Goal: Information Seeking & Learning: Find specific fact

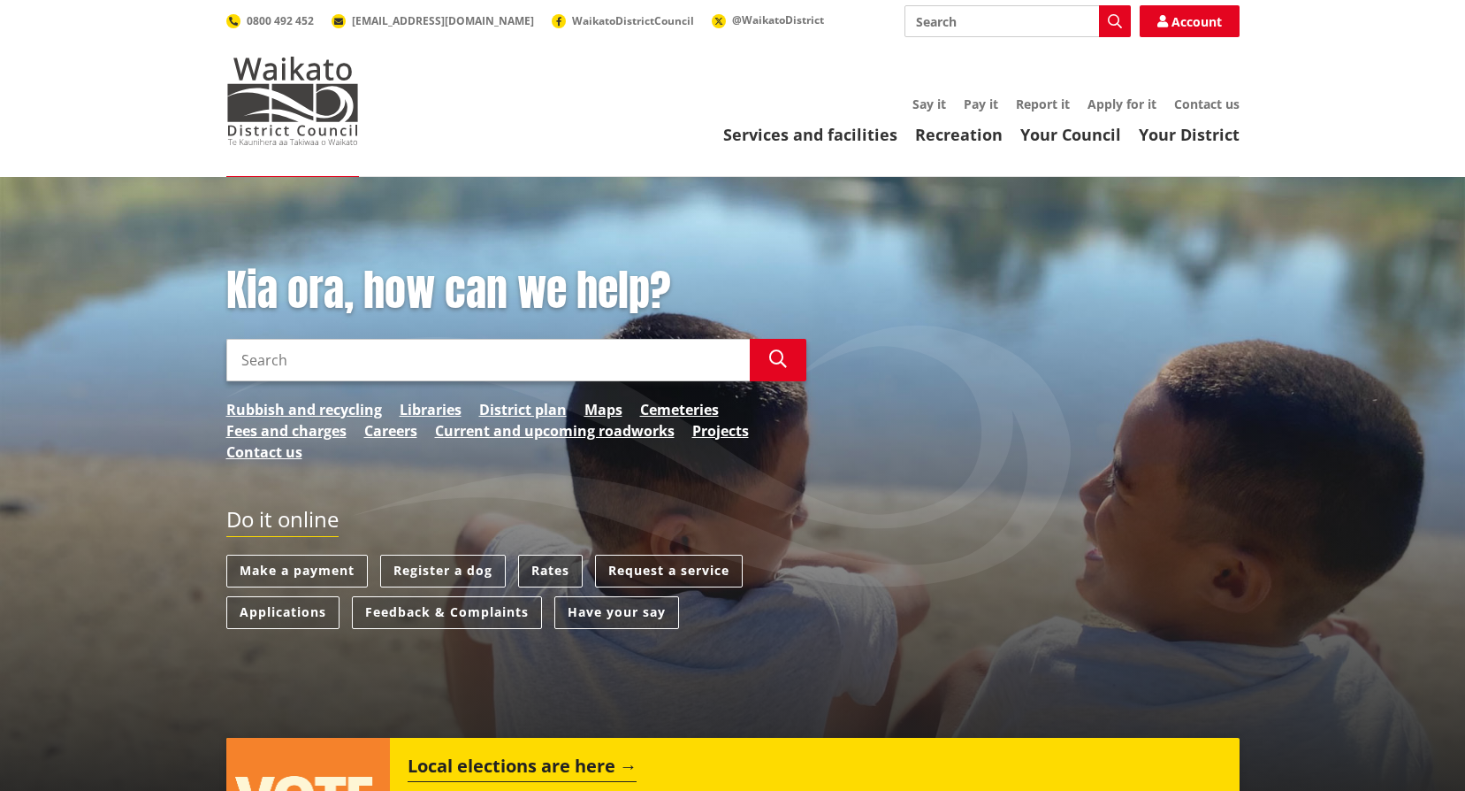
click at [556, 568] on link "Rates" at bounding box center [550, 571] width 65 height 33
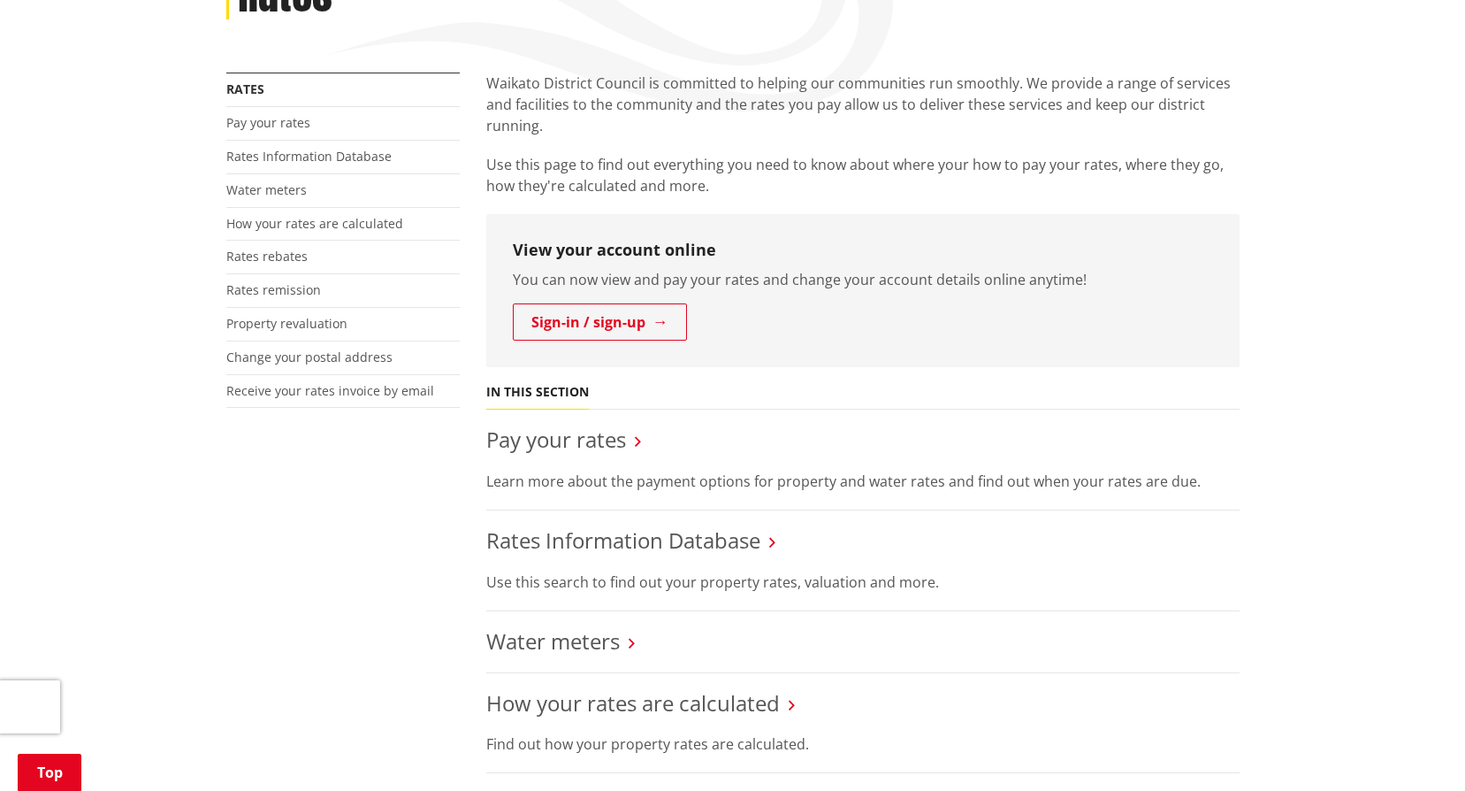
scroll to position [354, 0]
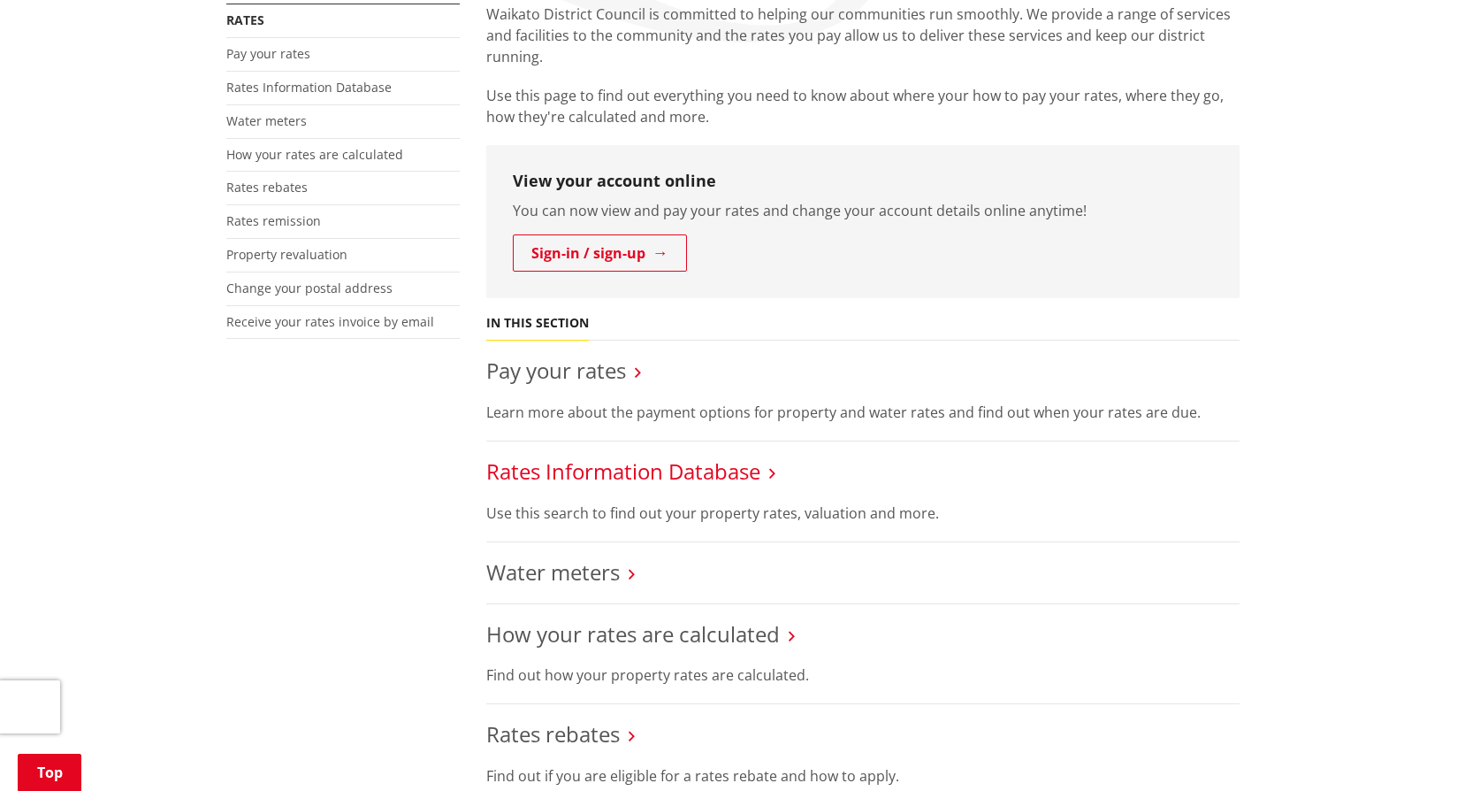
click at [634, 470] on link "Rates Information Database" at bounding box center [623, 470] width 274 height 29
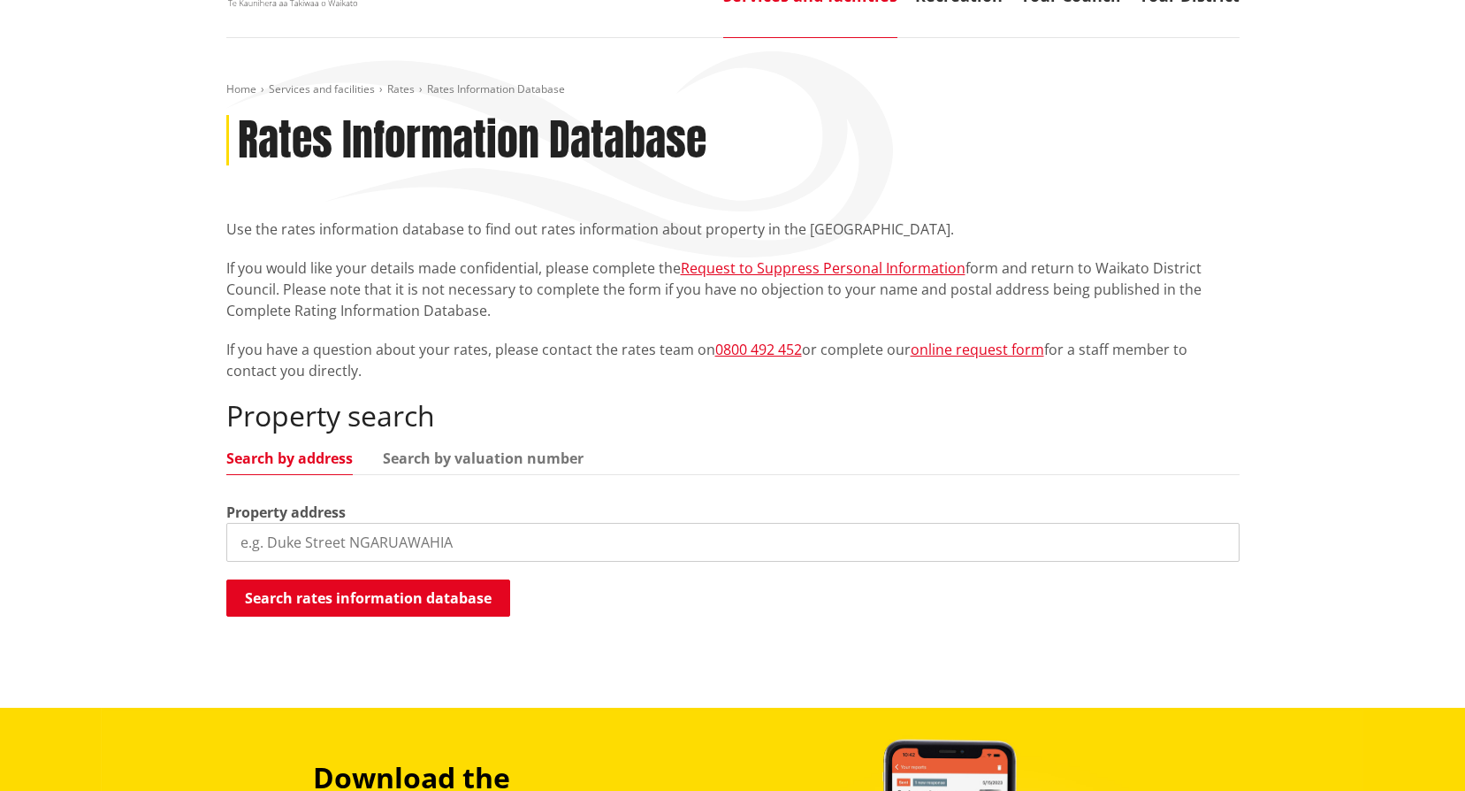
scroll to position [177, 0]
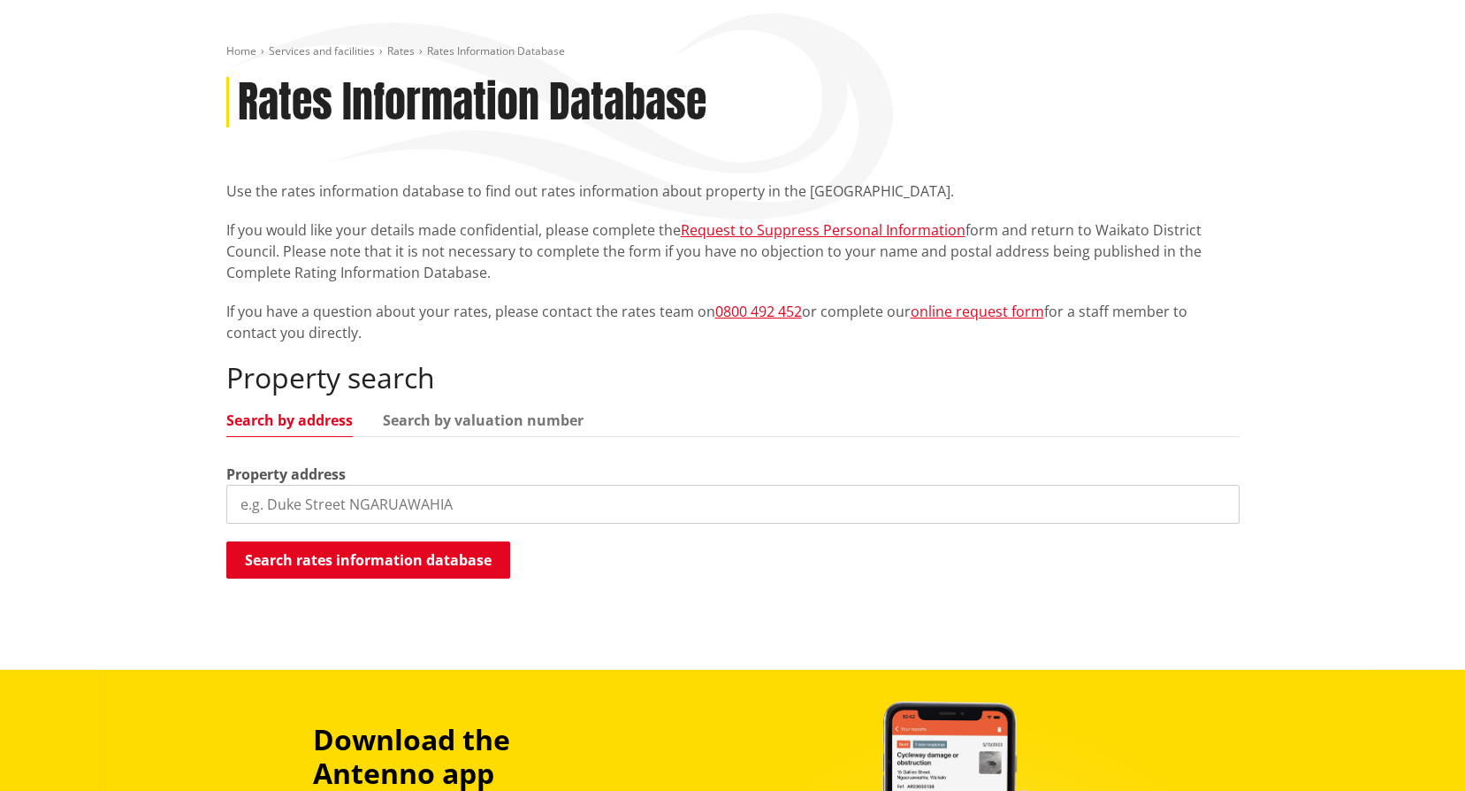
click at [274, 502] on input "search" at bounding box center [733, 504] width 1014 height 39
paste input "2021025"
click at [368, 563] on button "Search rates information database" at bounding box center [368, 559] width 284 height 37
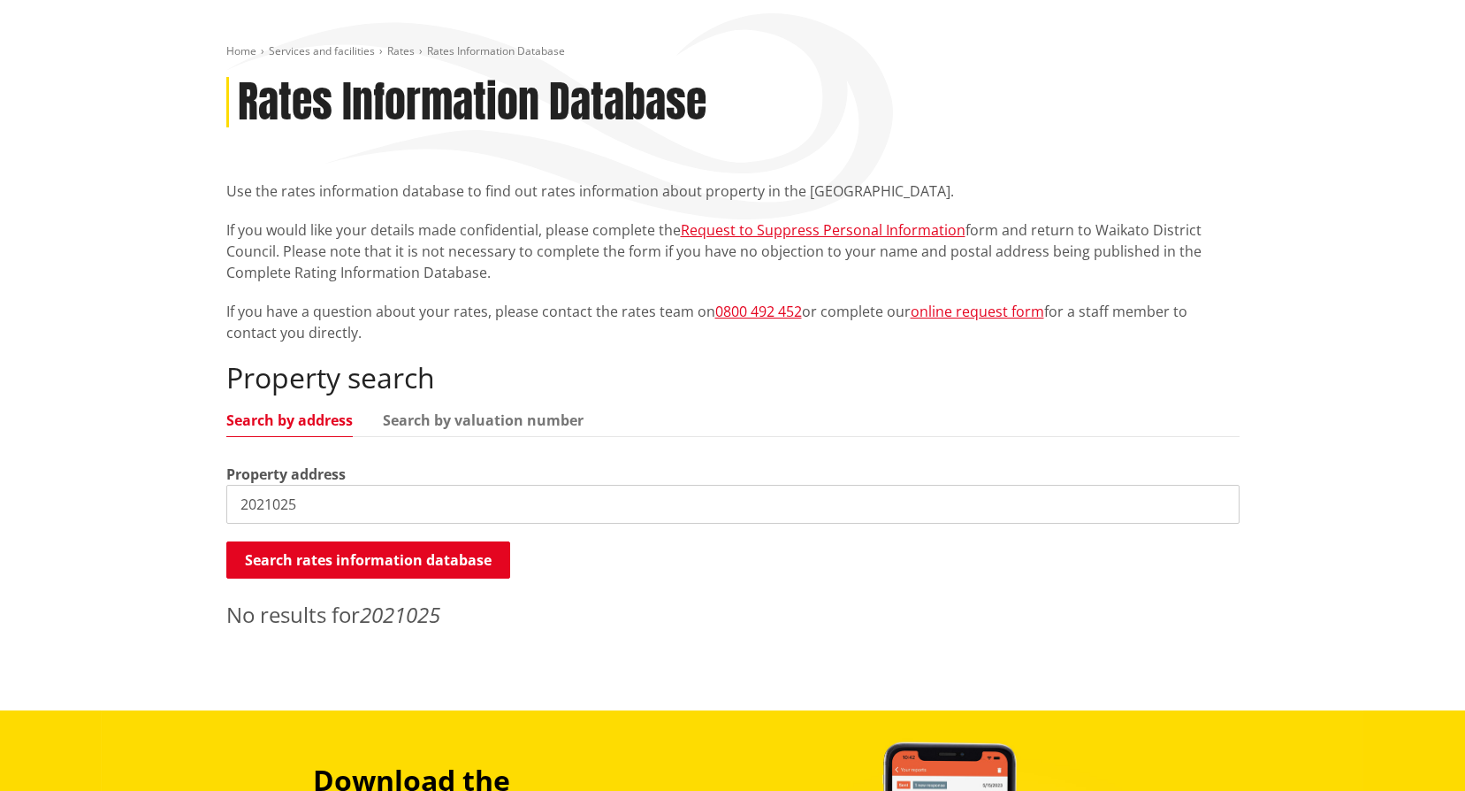
click at [342, 509] on input "2021025" at bounding box center [733, 504] width 1014 height 39
drag, startPoint x: 339, startPoint y: 504, endPoint x: 134, endPoint y: 503, distance: 205.2
click at [134, 506] on div "Home Services and facilities Rates Rates Information Database Rates Information…" at bounding box center [732, 355] width 1465 height 710
paste input "[STREET_ADDRESS][GEOGRAPHIC_DATA]"
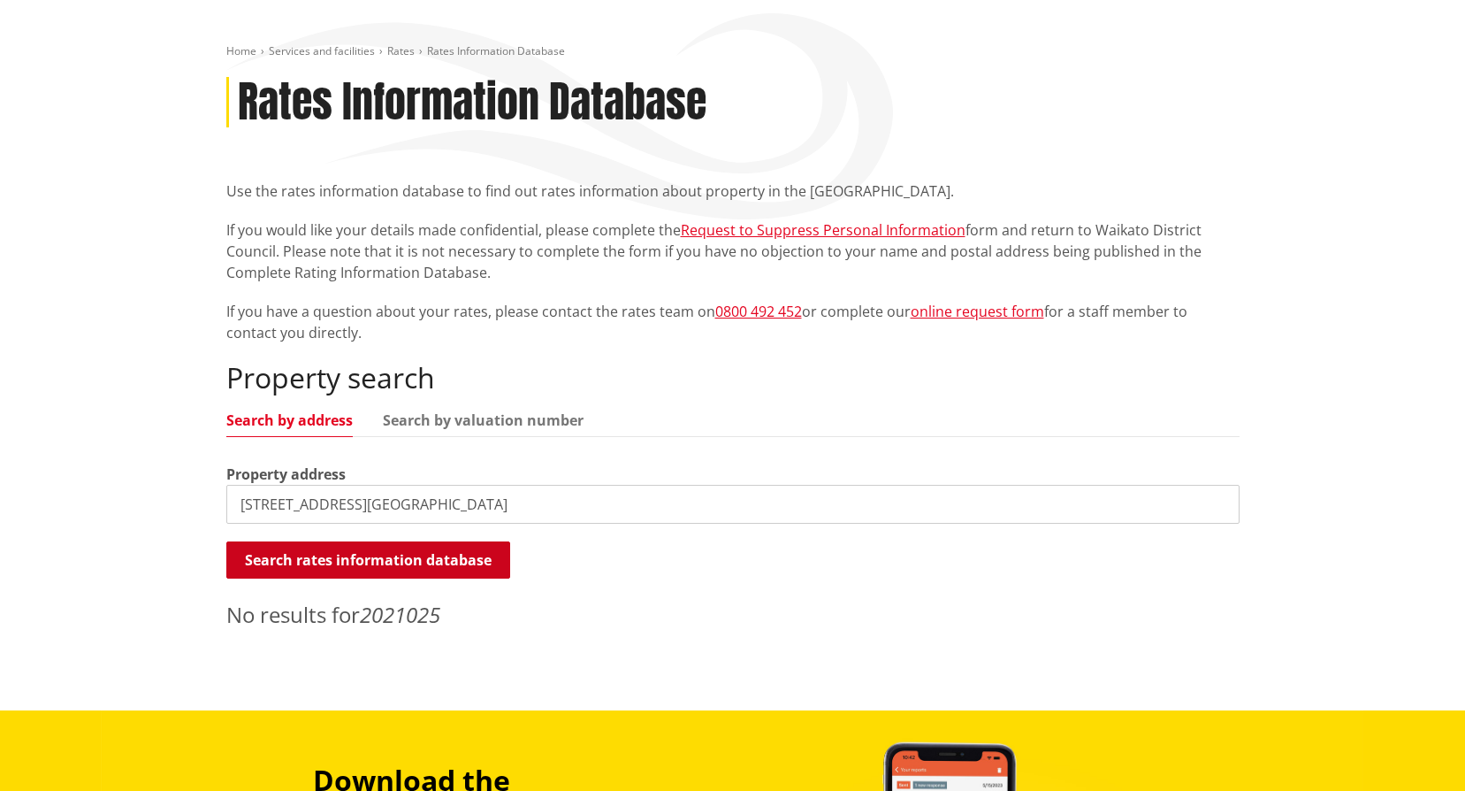
type input "[STREET_ADDRESS][GEOGRAPHIC_DATA]"
click at [394, 560] on button "Search rates information database" at bounding box center [368, 559] width 284 height 37
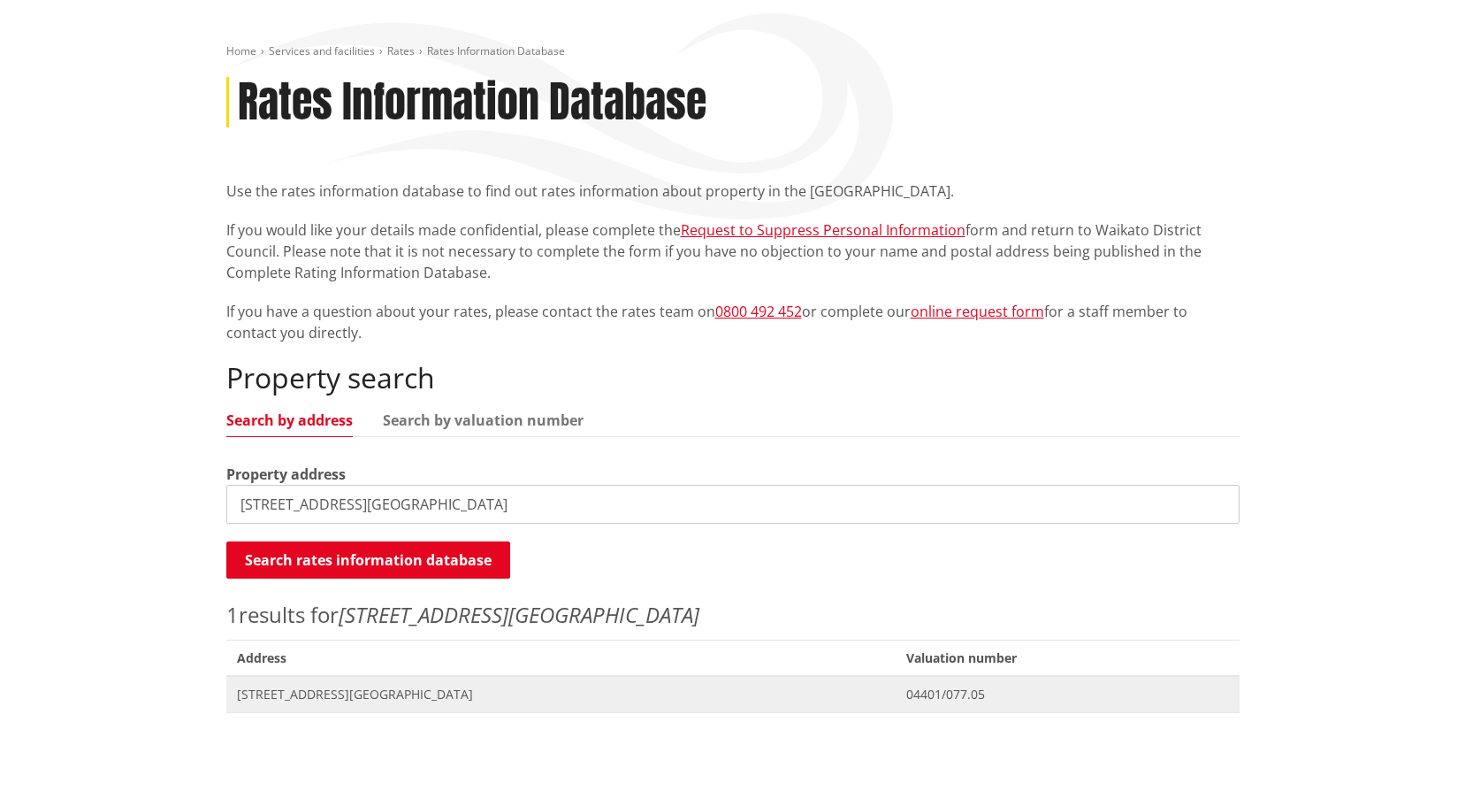
click at [320, 688] on span "[STREET_ADDRESS][GEOGRAPHIC_DATA]" at bounding box center [561, 694] width 649 height 18
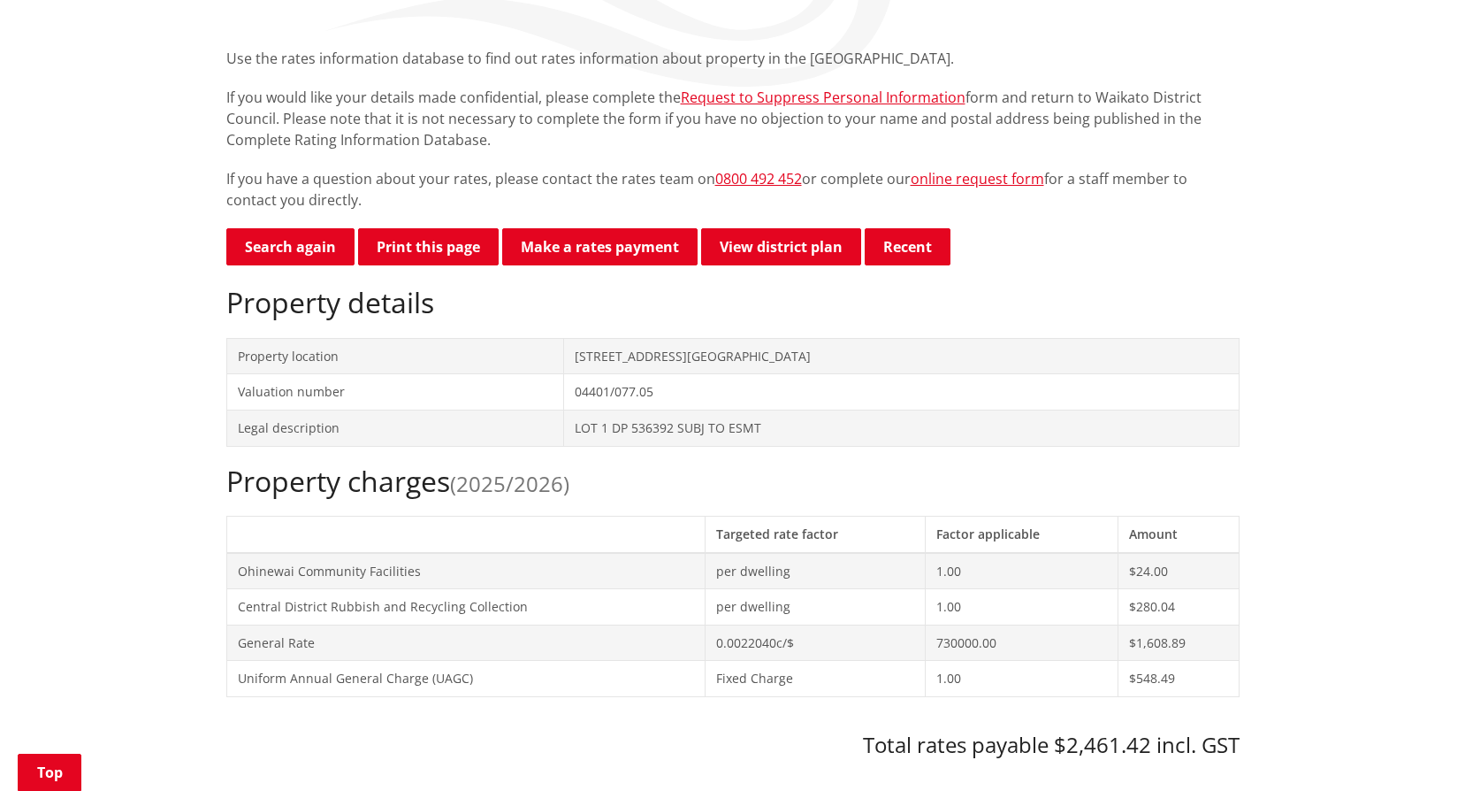
scroll to position [265, 0]
